Goal: Navigation & Orientation: Understand site structure

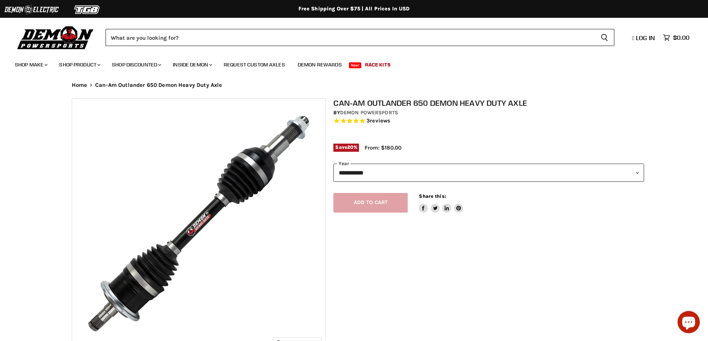
select select "******"
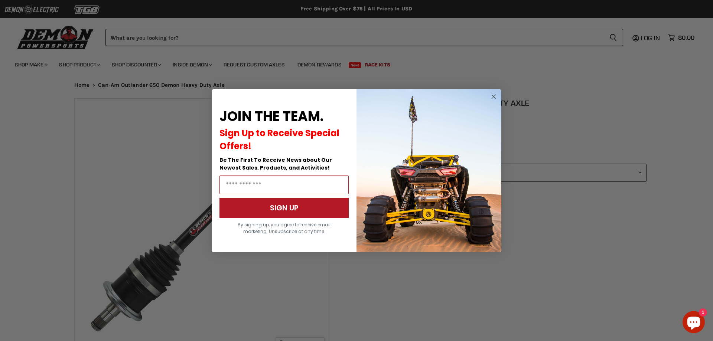
click at [496, 96] on circle "Close dialog" at bounding box center [494, 96] width 9 height 9
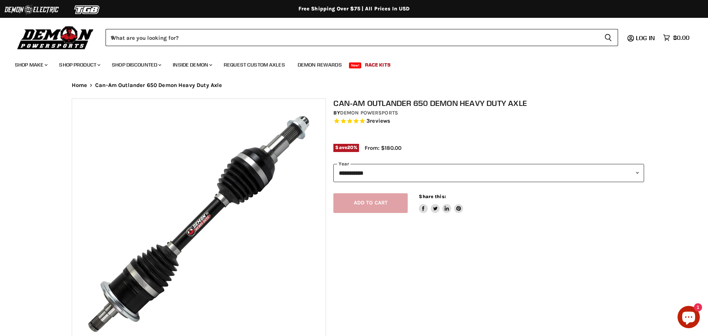
click at [61, 31] on img at bounding box center [55, 37] width 81 height 26
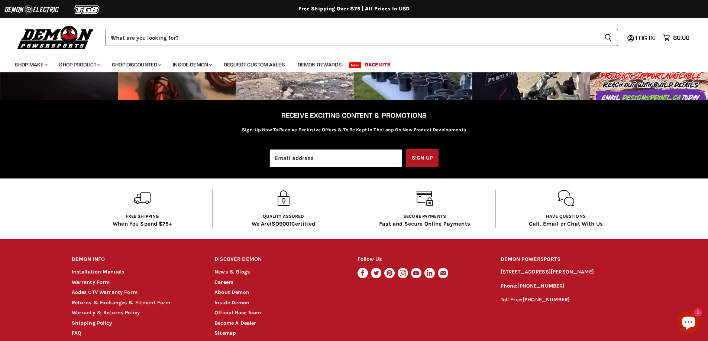
scroll to position [1362, 0]
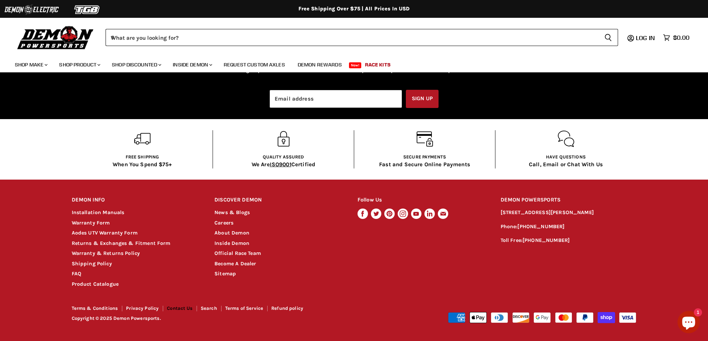
click at [179, 309] on link "Contact Us" at bounding box center [180, 309] width 26 height 6
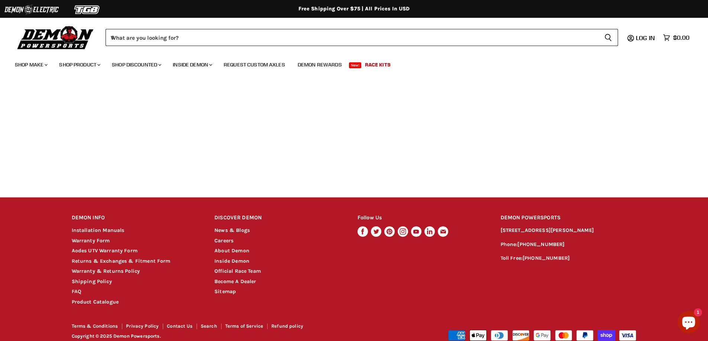
scroll to position [334, 0]
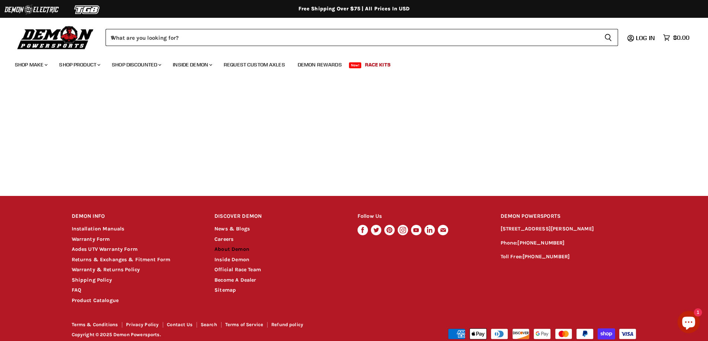
click at [238, 249] on link "About Demon" at bounding box center [231, 249] width 35 height 6
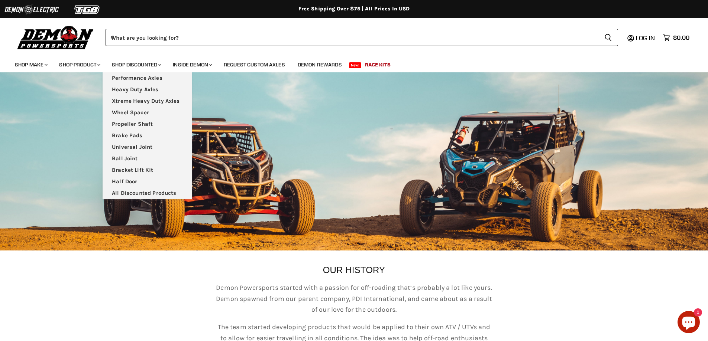
click at [57, 35] on img at bounding box center [55, 37] width 81 height 26
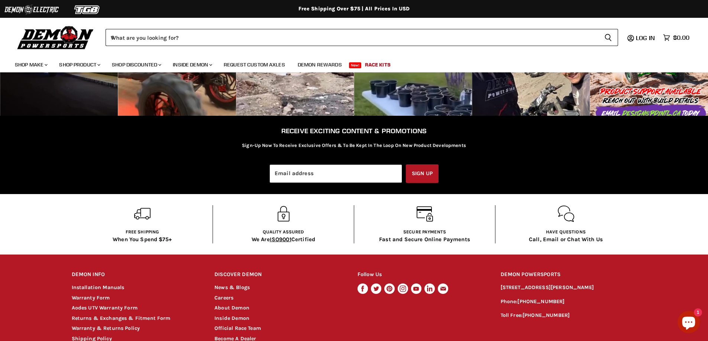
scroll to position [1444, 0]
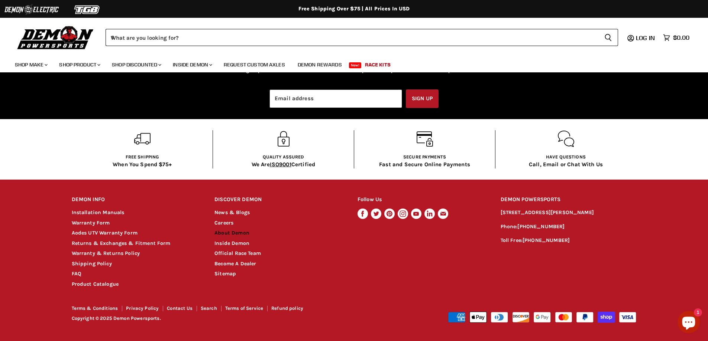
click at [240, 233] on link "About Demon" at bounding box center [231, 233] width 35 height 6
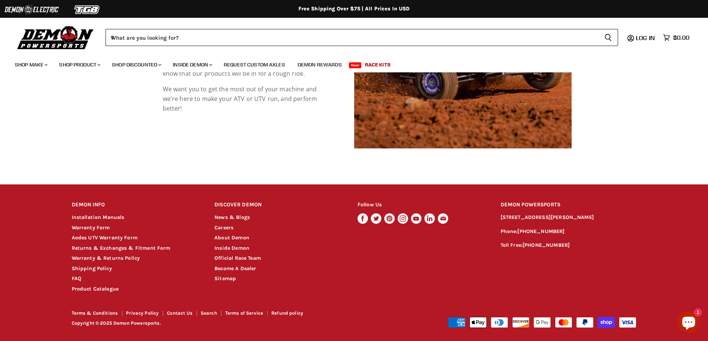
scroll to position [771, 0]
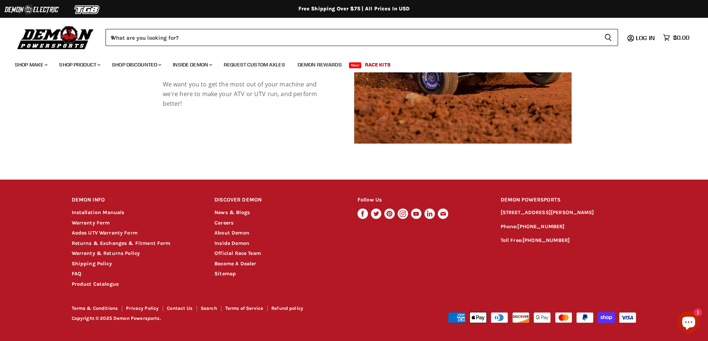
click at [426, 214] on icon "Footer" at bounding box center [429, 214] width 10 height 10
click at [69, 45] on img at bounding box center [55, 37] width 81 height 26
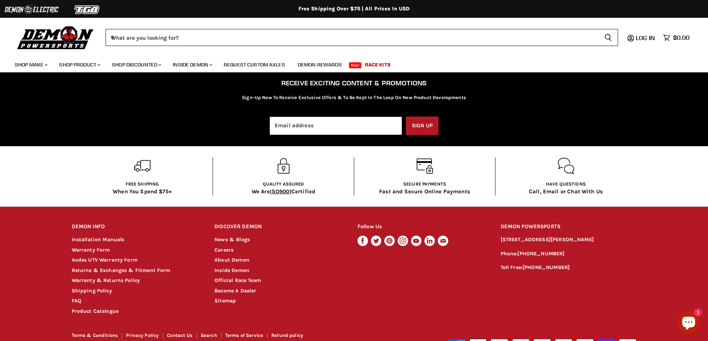
scroll to position [1444, 0]
